Goal: Information Seeking & Learning: Learn about a topic

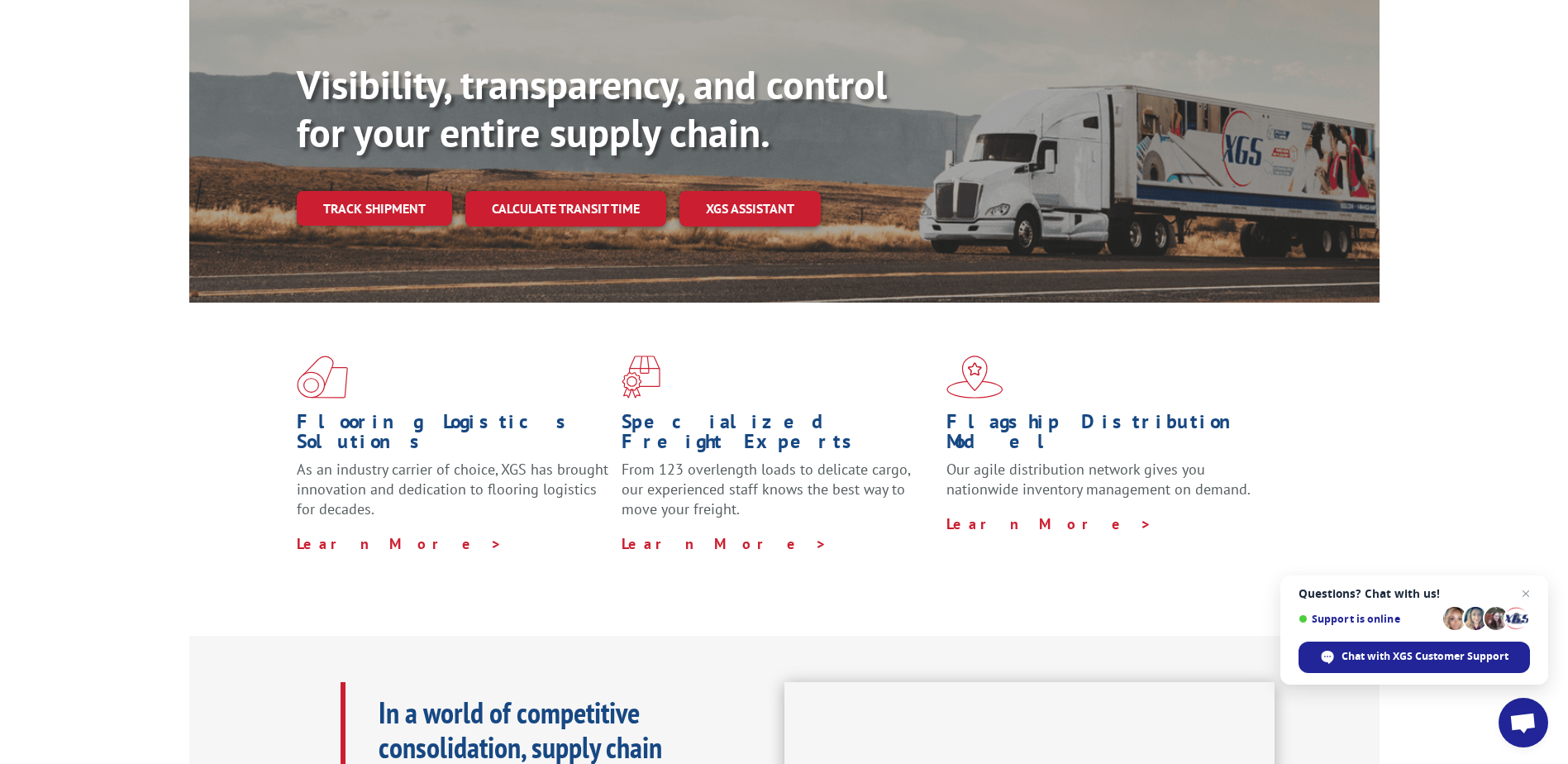
scroll to position [166, 0]
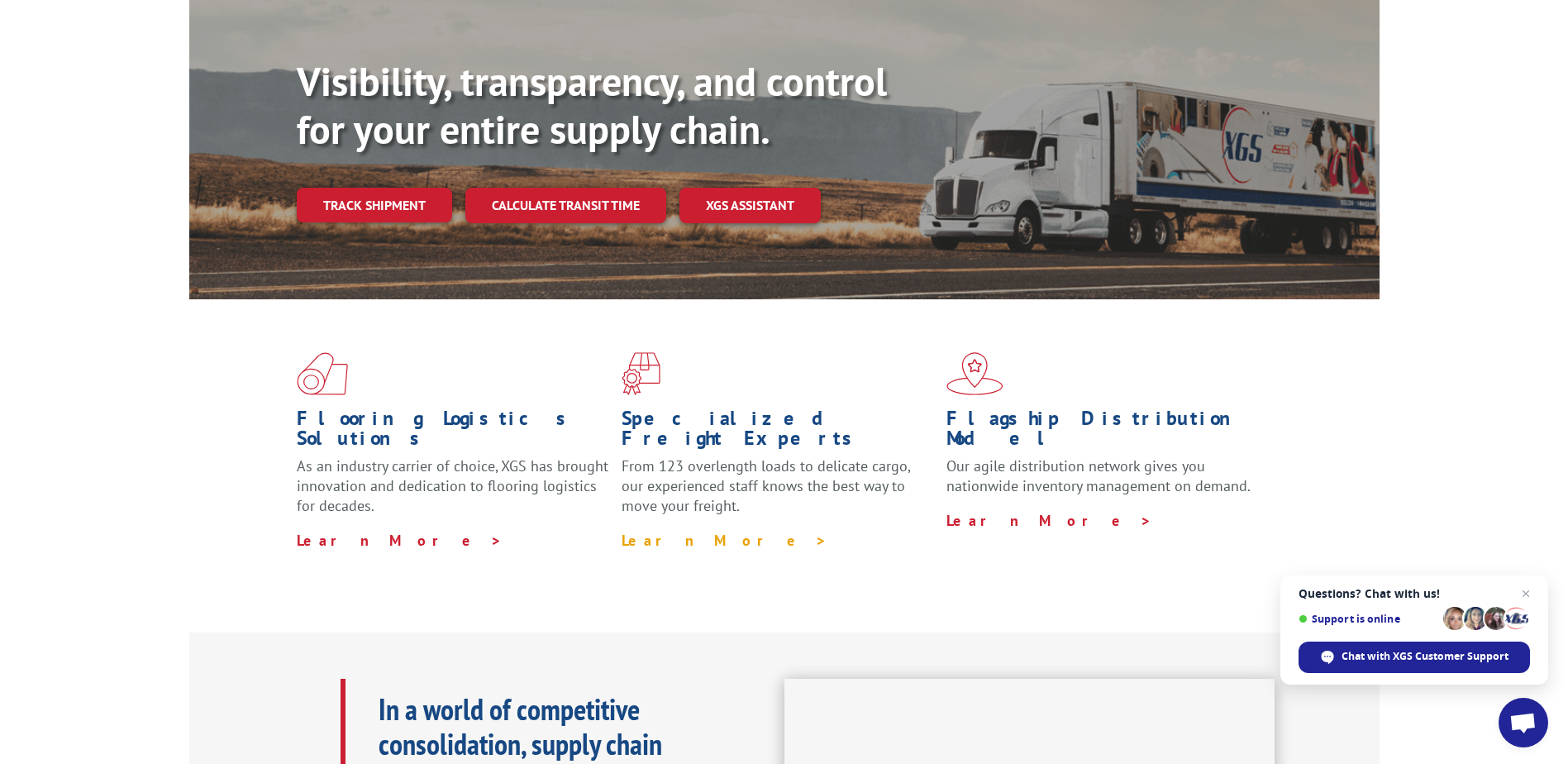
click at [678, 531] on link "Learn More >" at bounding box center [724, 540] width 206 height 19
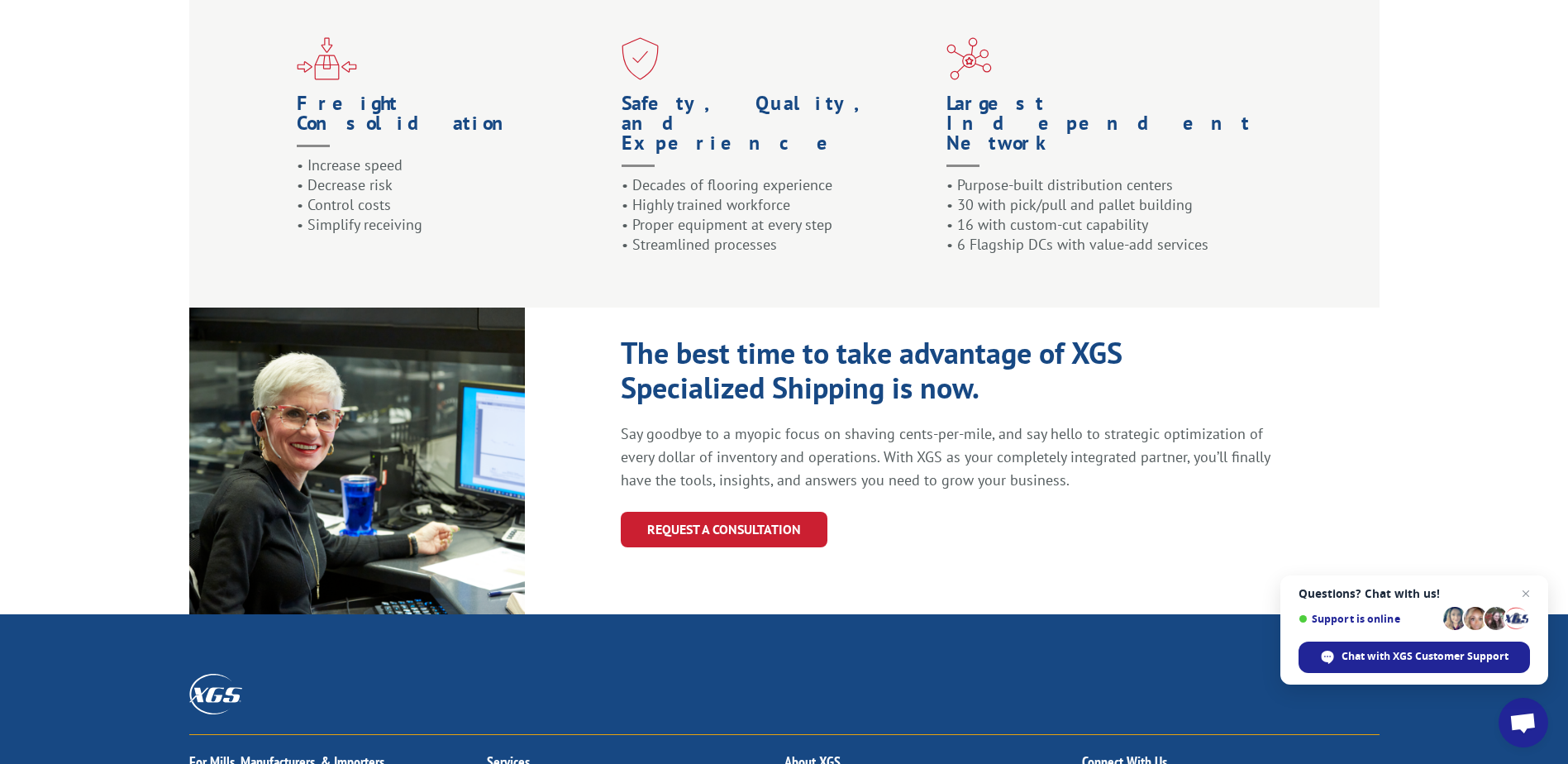
scroll to position [1817, 0]
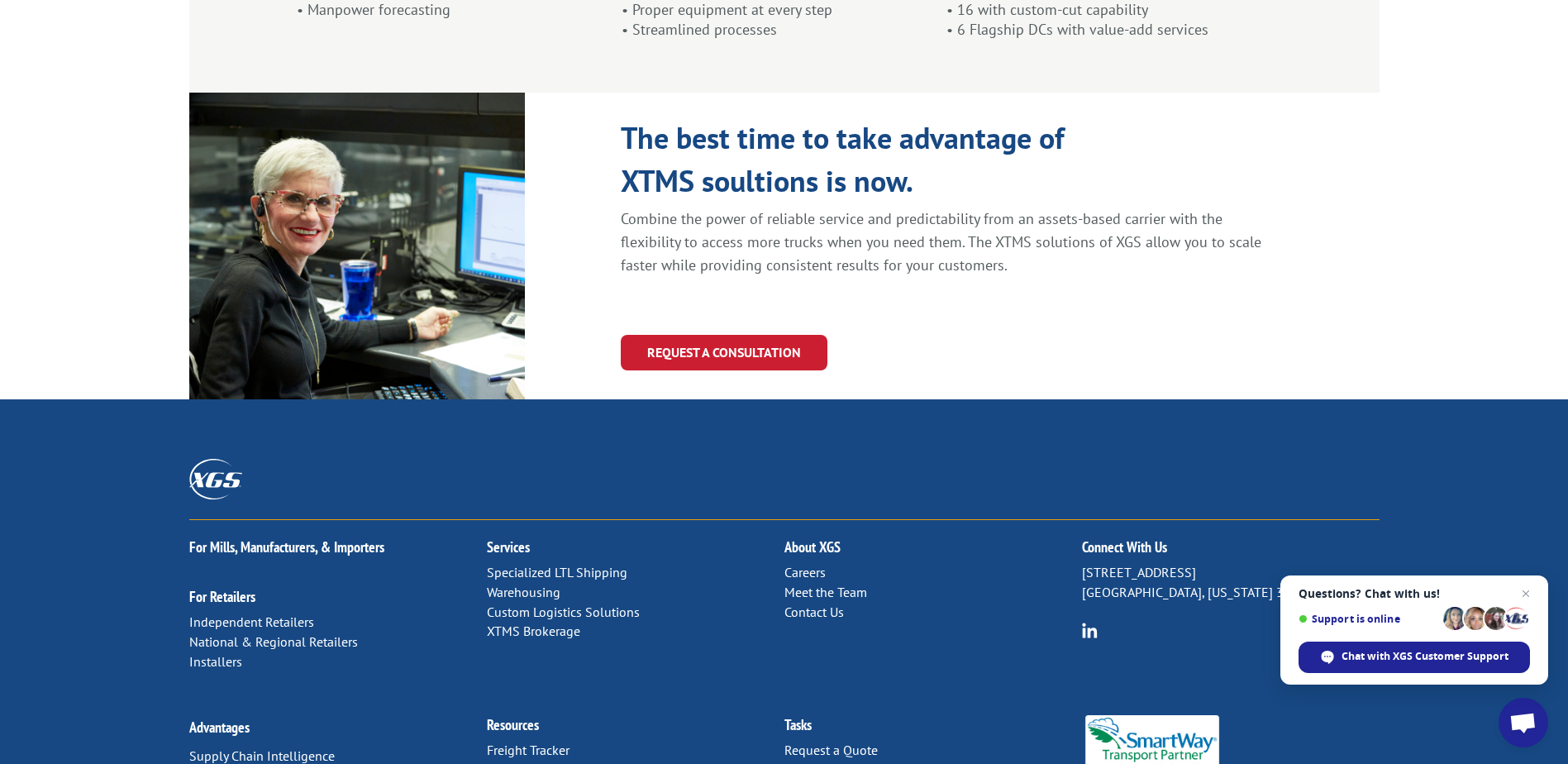
scroll to position [1714, 0]
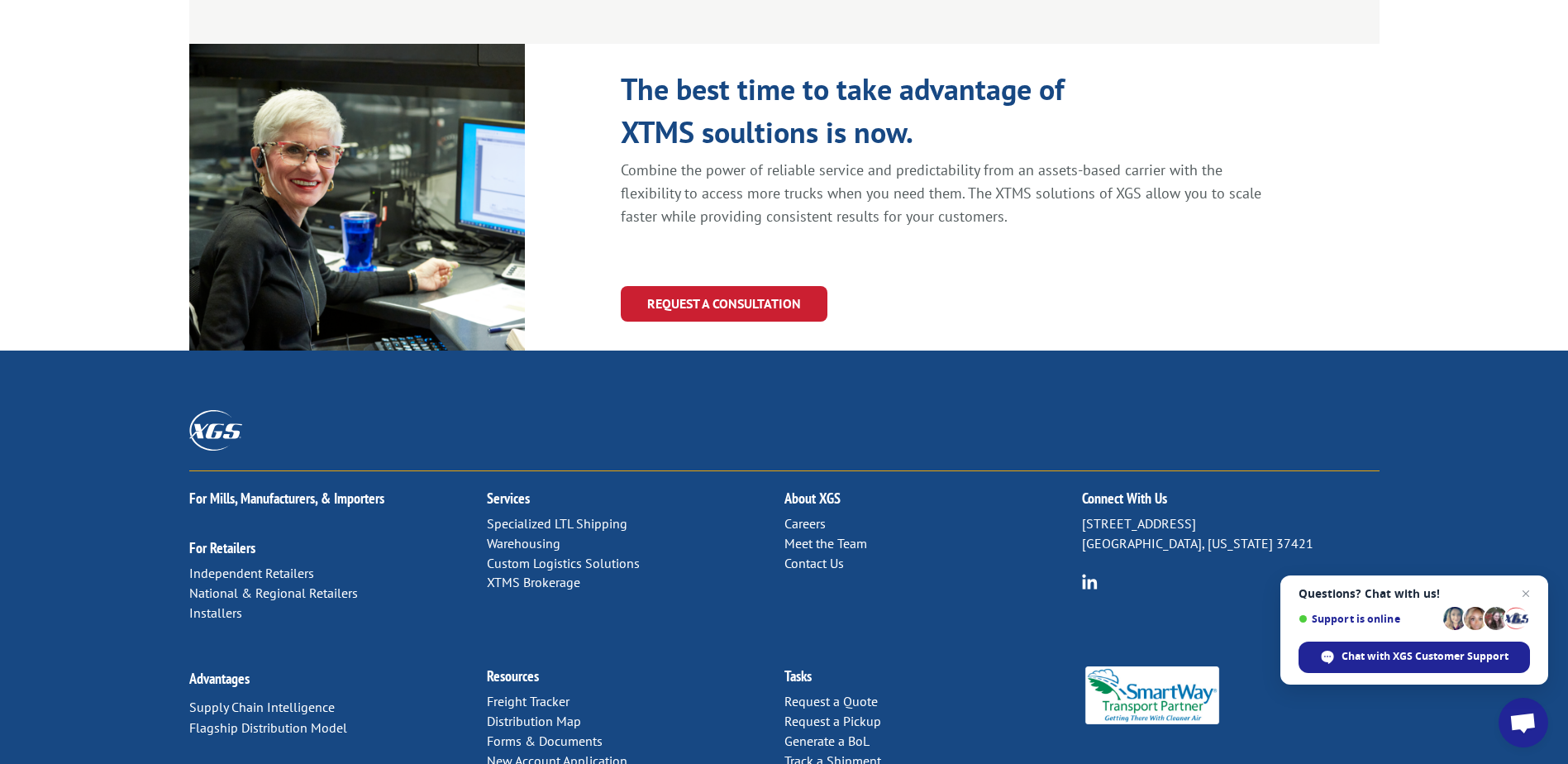
click at [515, 535] on link "Warehousing" at bounding box center [523, 542] width 73 height 16
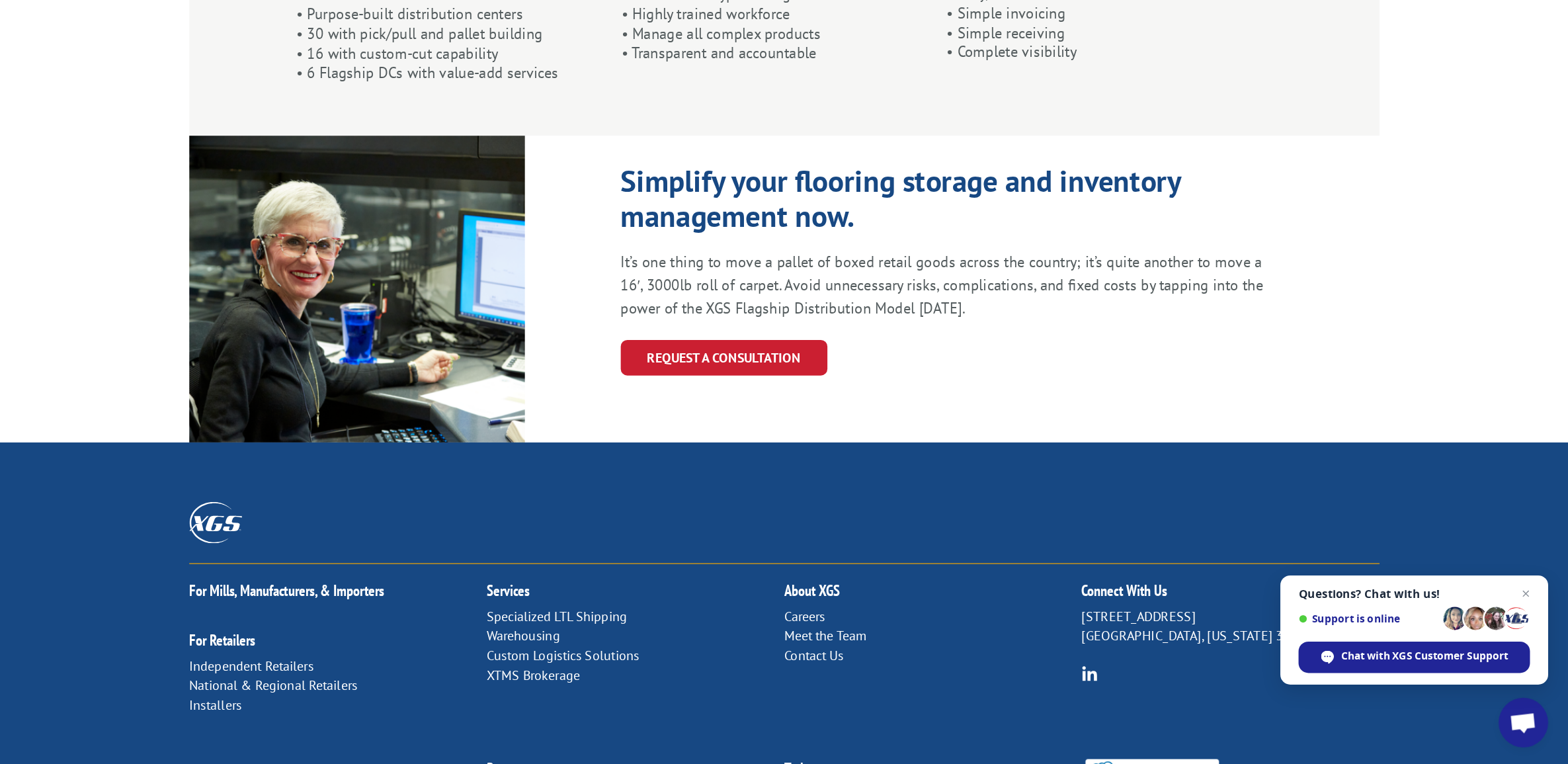
scroll to position [1236, 0]
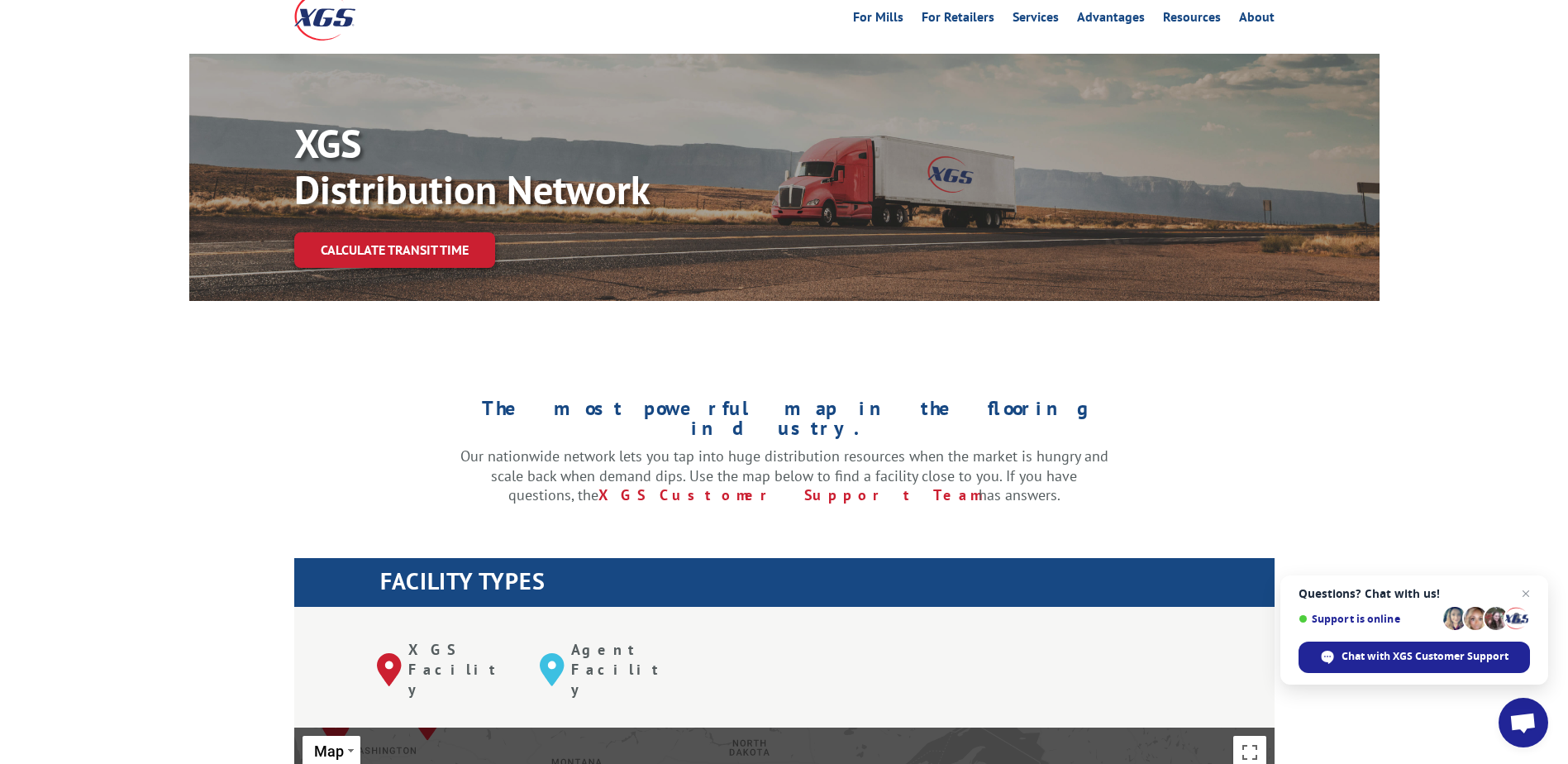
scroll to position [496, 0]
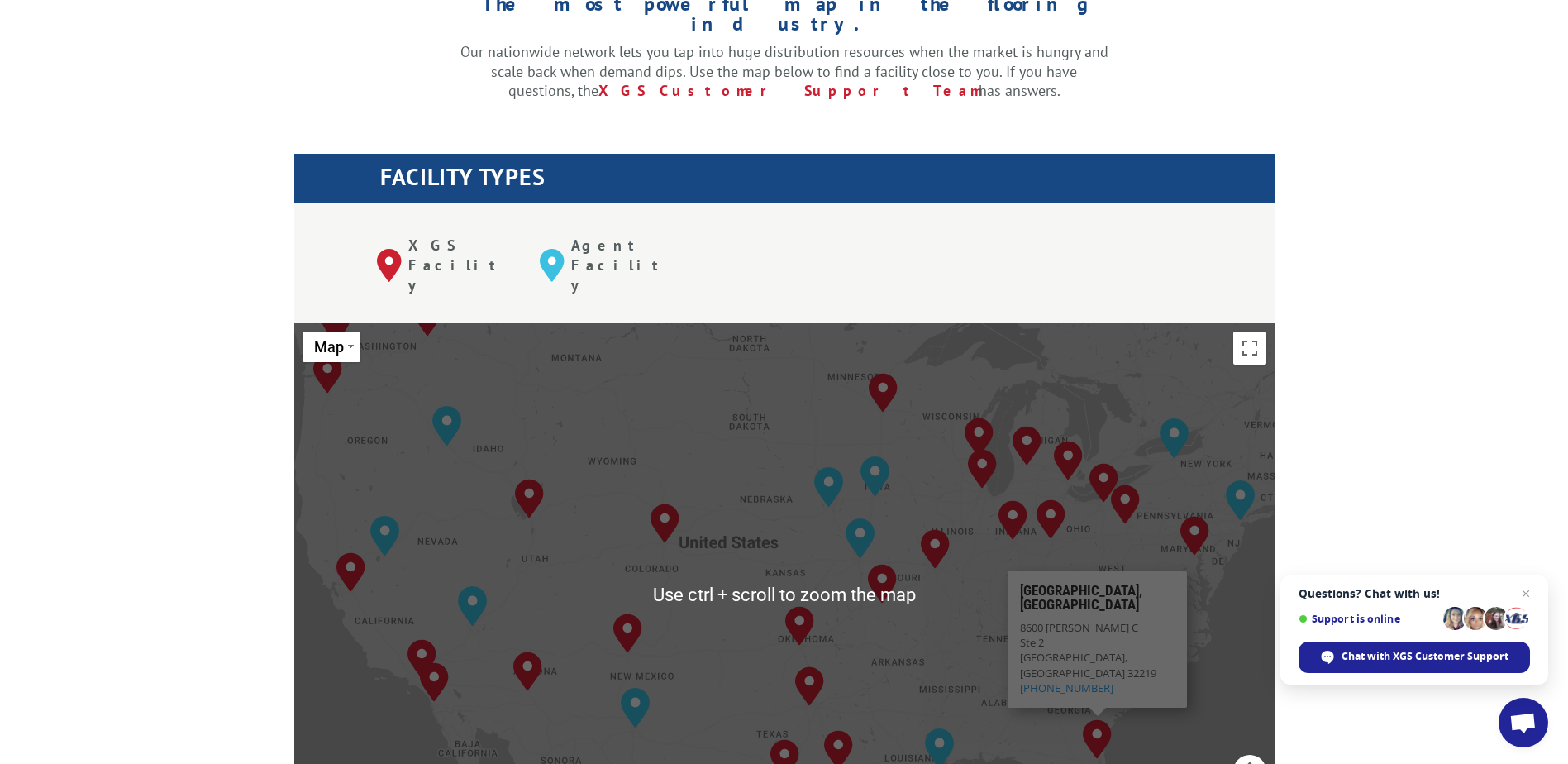
drag, startPoint x: 1398, startPoint y: 477, endPoint x: 1186, endPoint y: 470, distance: 212.1
click at [1367, 386] on div "The most powerful map in the flooring industry. Our nationwide network lets you…" at bounding box center [784, 731] width 1568 height 1579
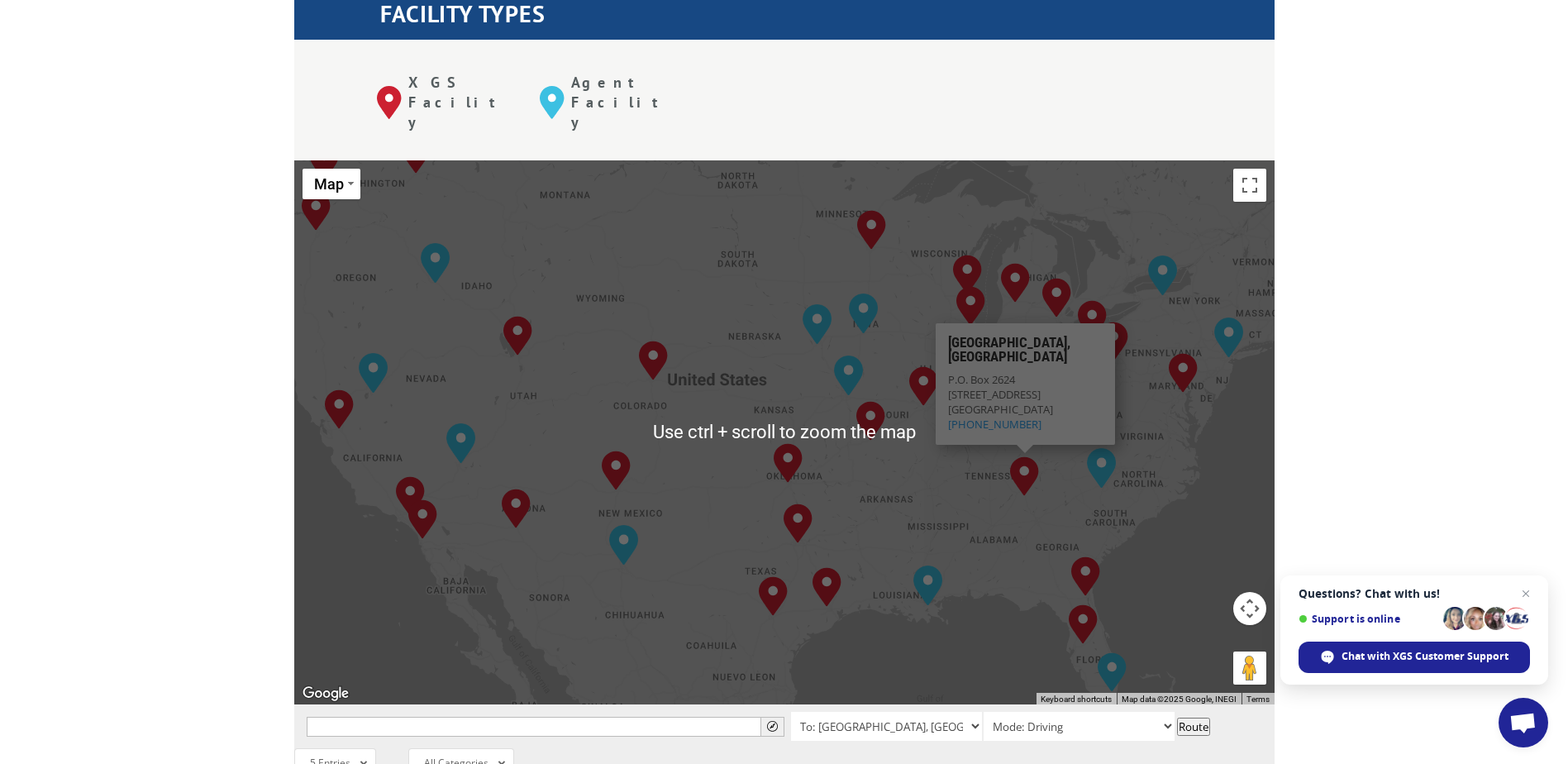
scroll to position [661, 0]
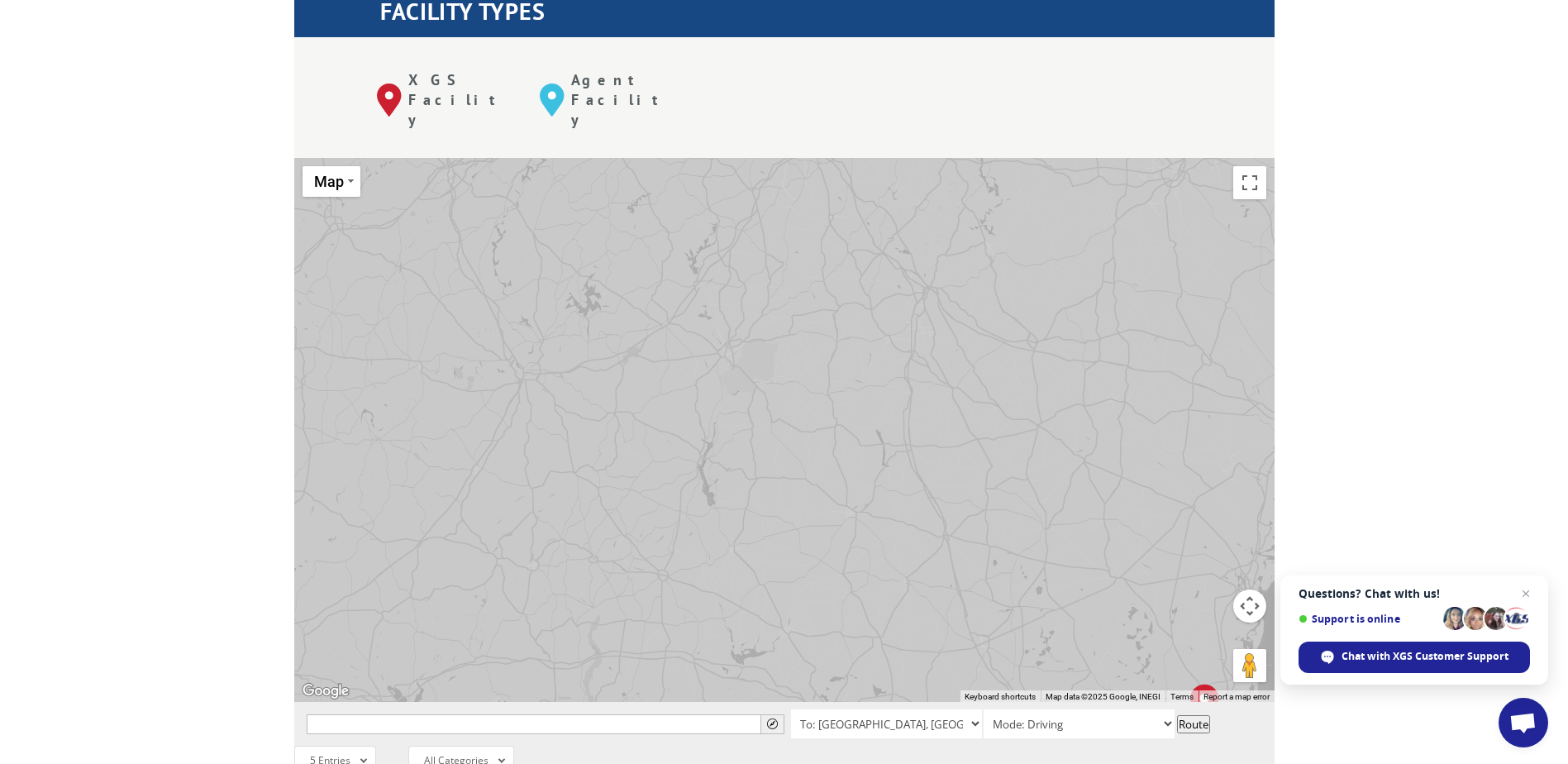
drag, startPoint x: 1086, startPoint y: 318, endPoint x: 839, endPoint y: 501, distance: 307.4
click at [890, 617] on div "Albuquerque, NM Baltimore, MD Boise, ID Charlotte, NC Chicago, IL Chino, CA Cle…" at bounding box center [784, 430] width 980 height 544
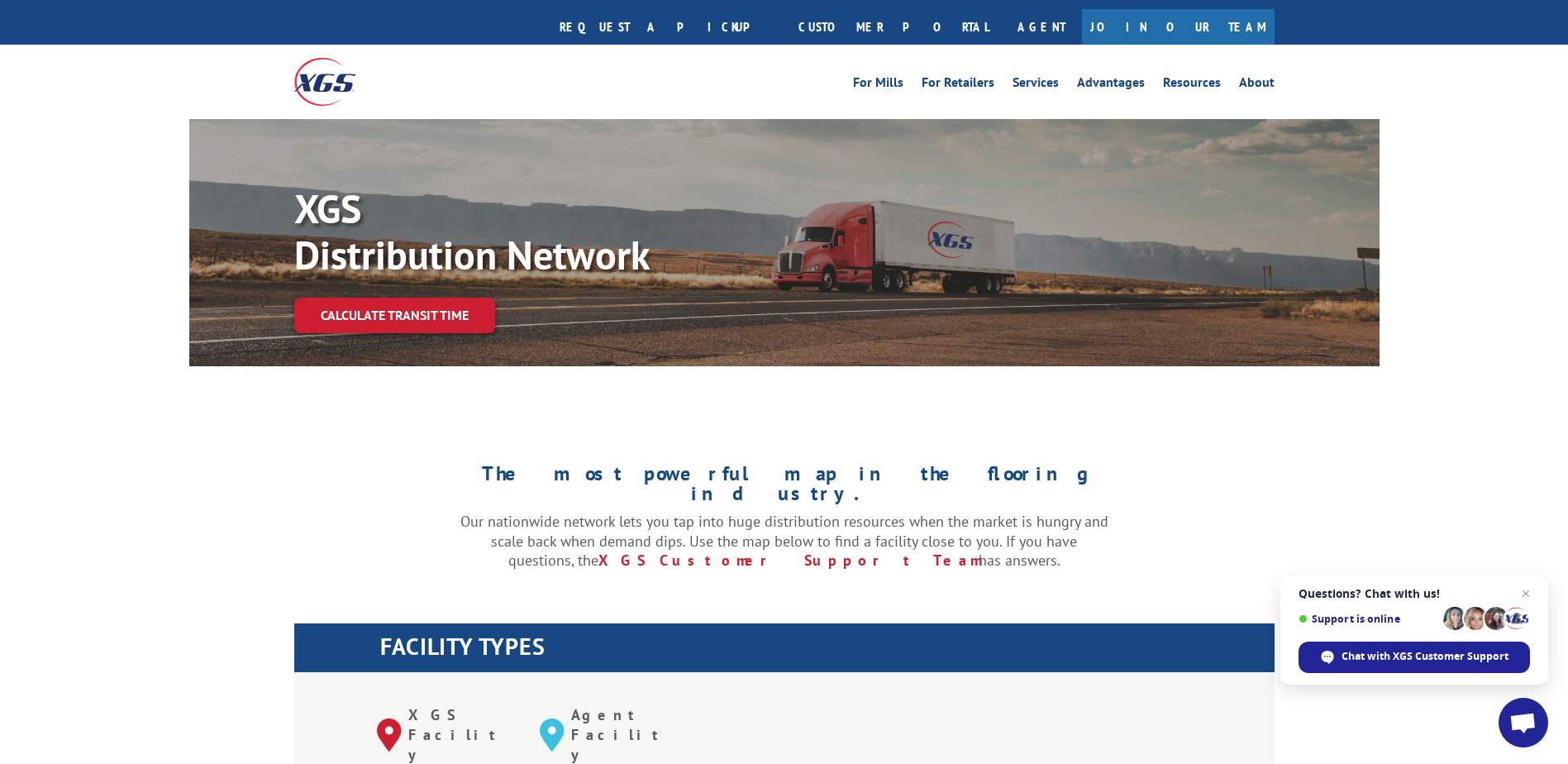
scroll to position [0, 0]
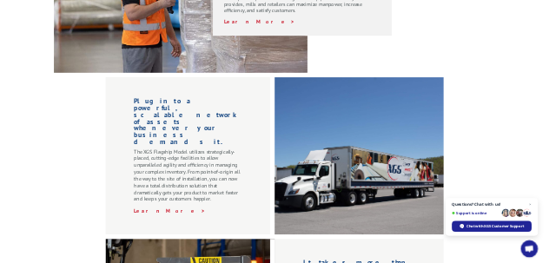
scroll to position [1477, 0]
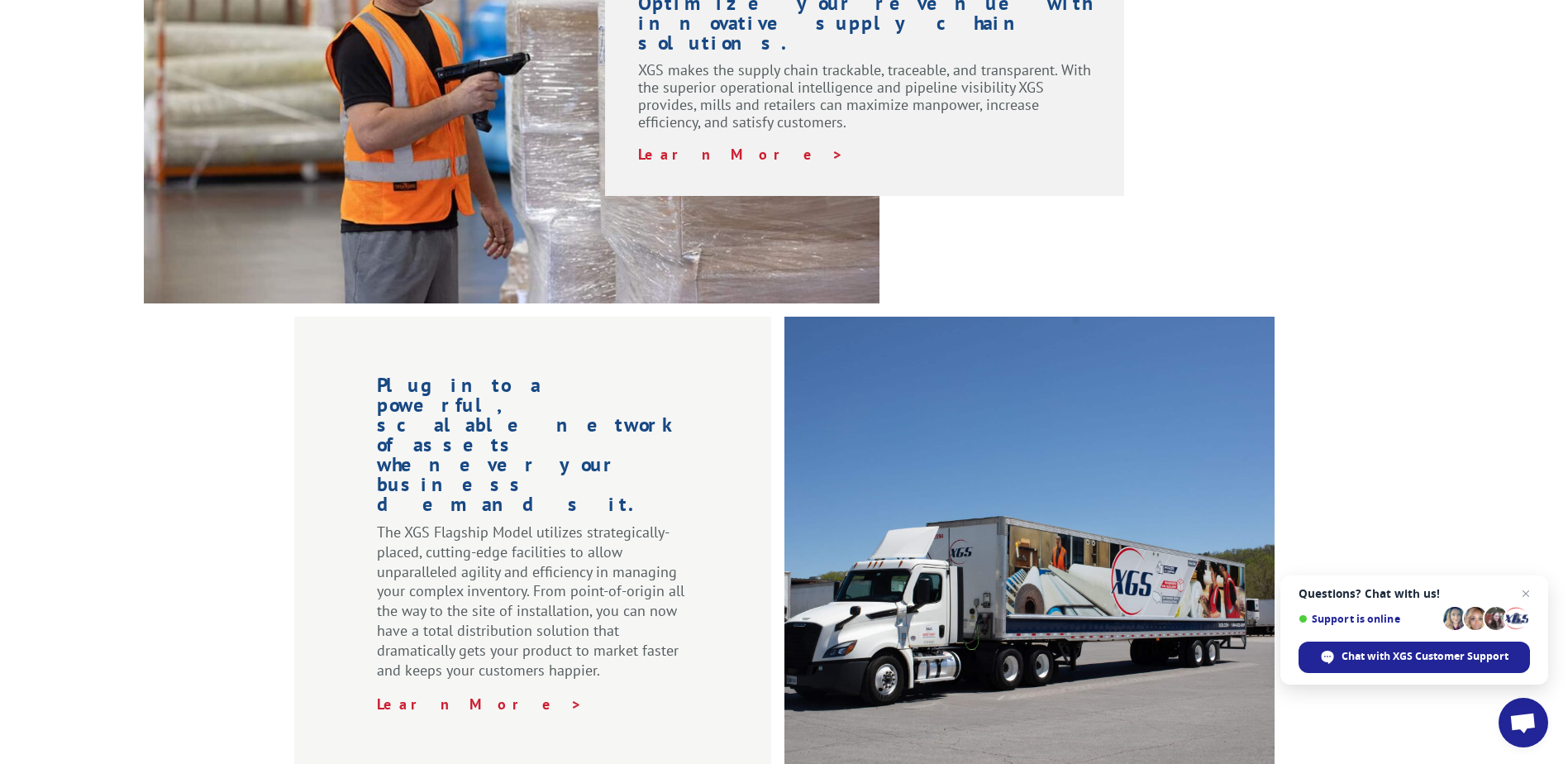
click at [1020, 494] on div at bounding box center [1029, 544] width 490 height 456
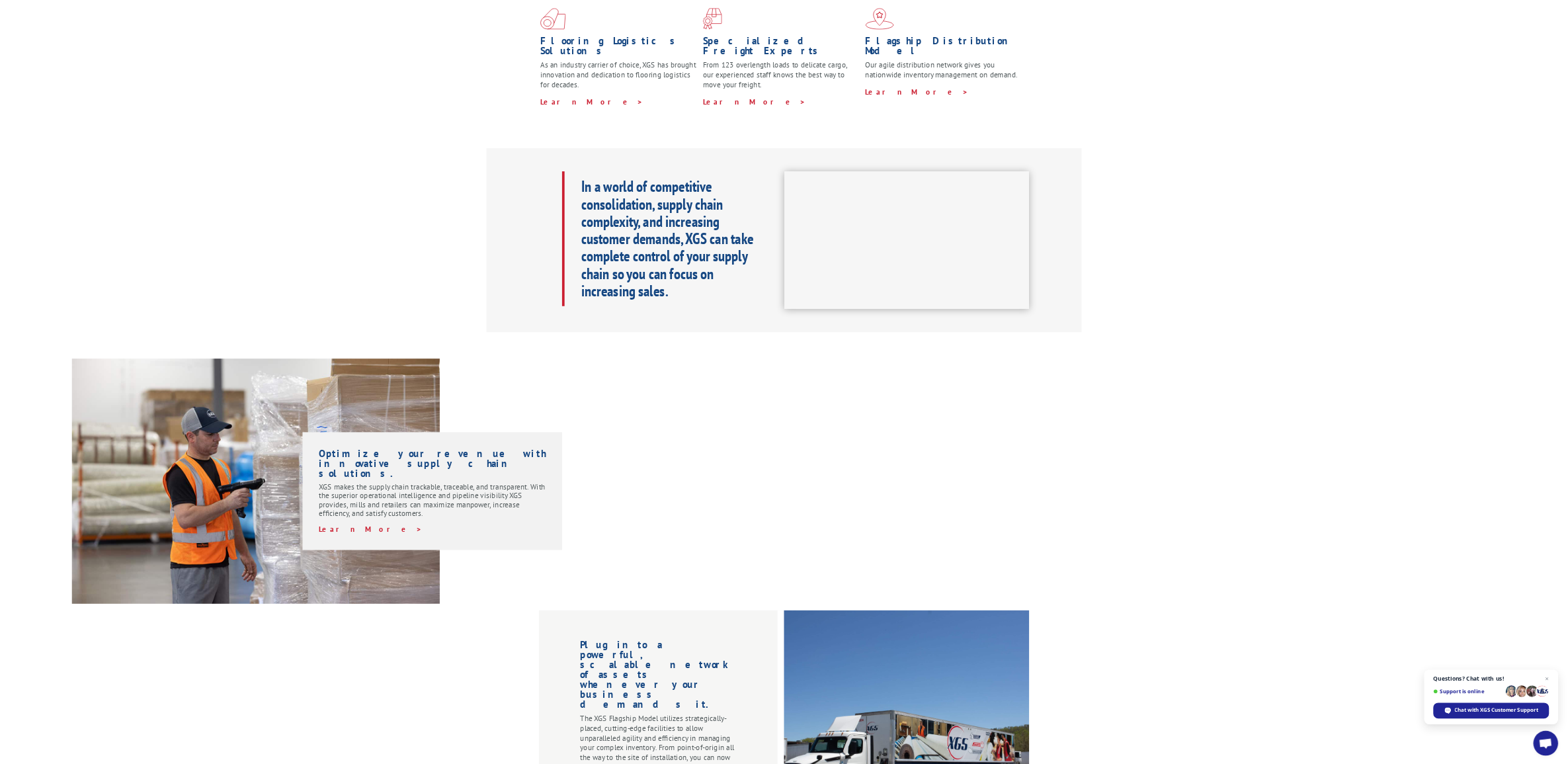
scroll to position [0, 0]
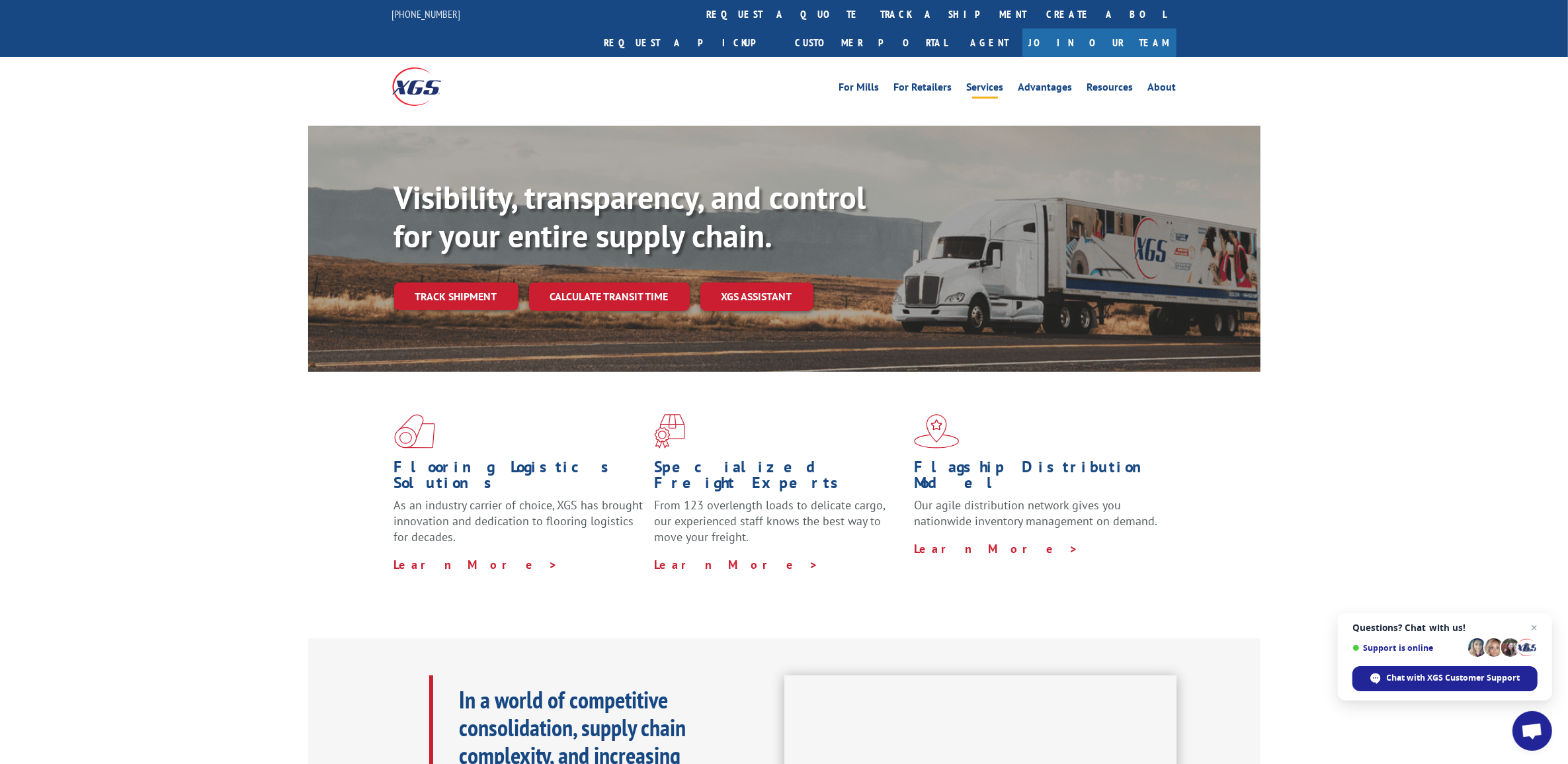
click at [980, 82] on link "Services" at bounding box center [985, 89] width 37 height 14
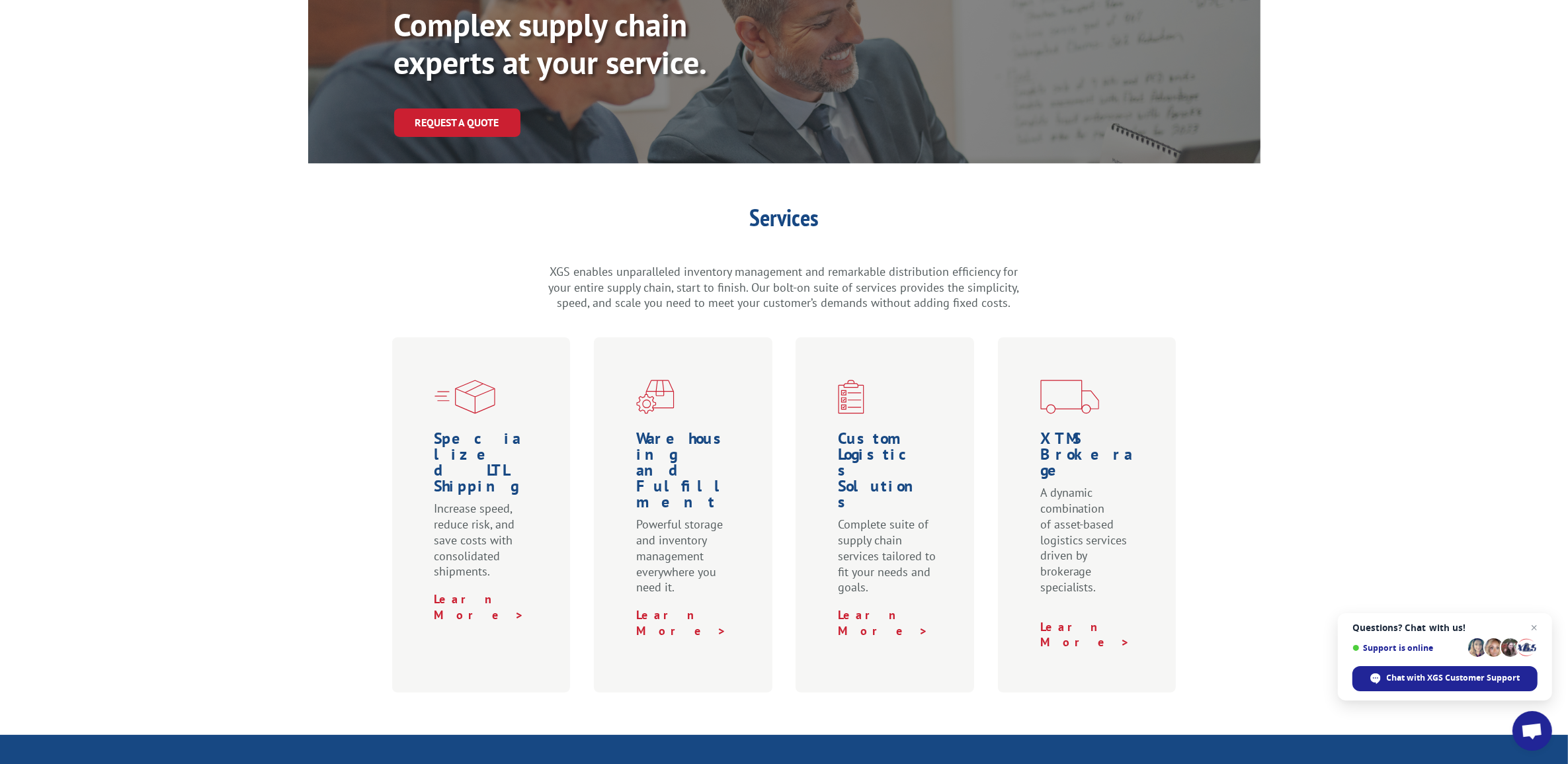
scroll to position [248, 0]
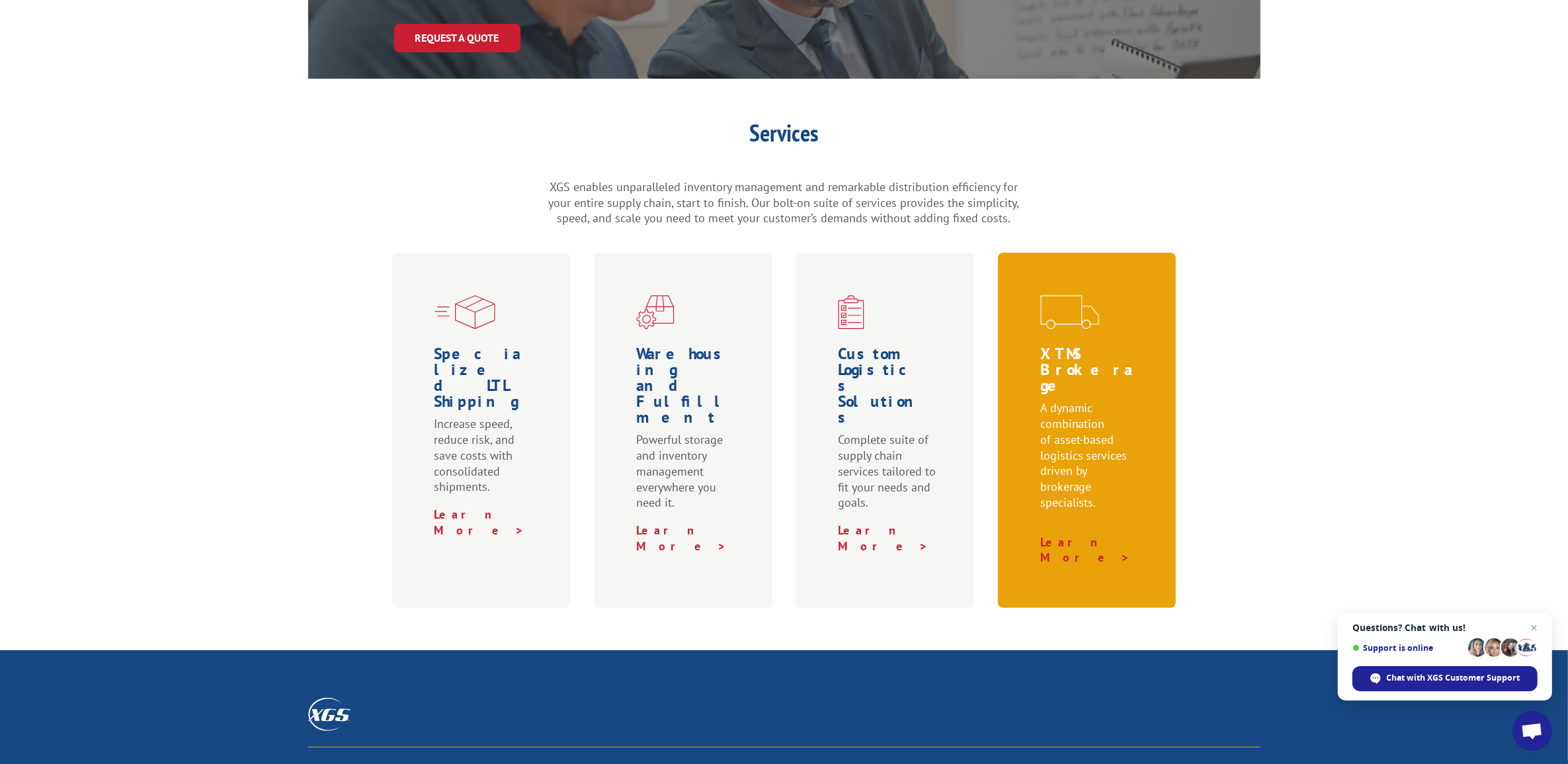
click at [1073, 510] on div "XTMS Brokerage A dynamic combination of asset-based logistics services driven b…" at bounding box center [1087, 430] width 179 height 355
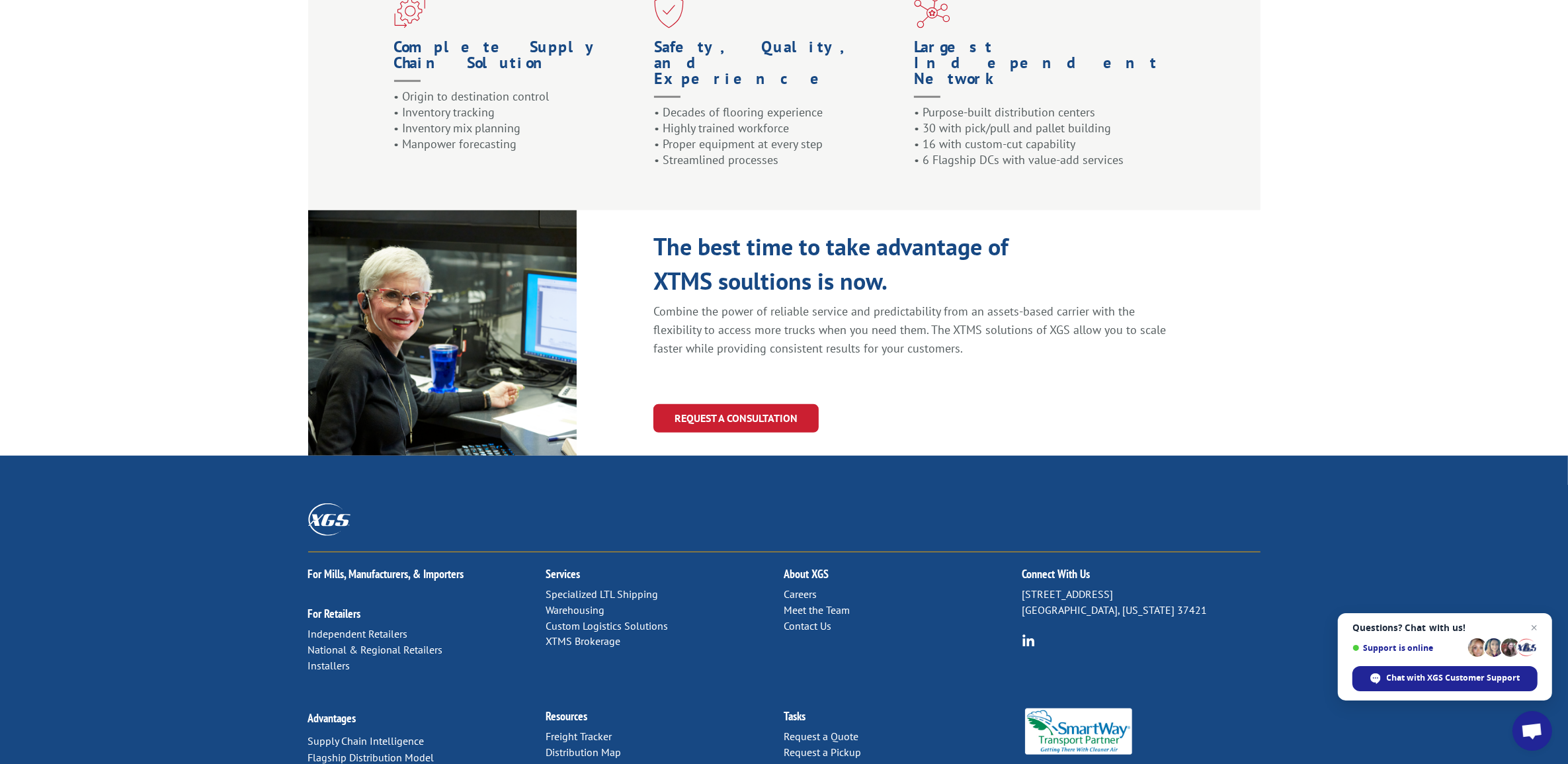
scroll to position [1219, 0]
